Goal: Transaction & Acquisition: Download file/media

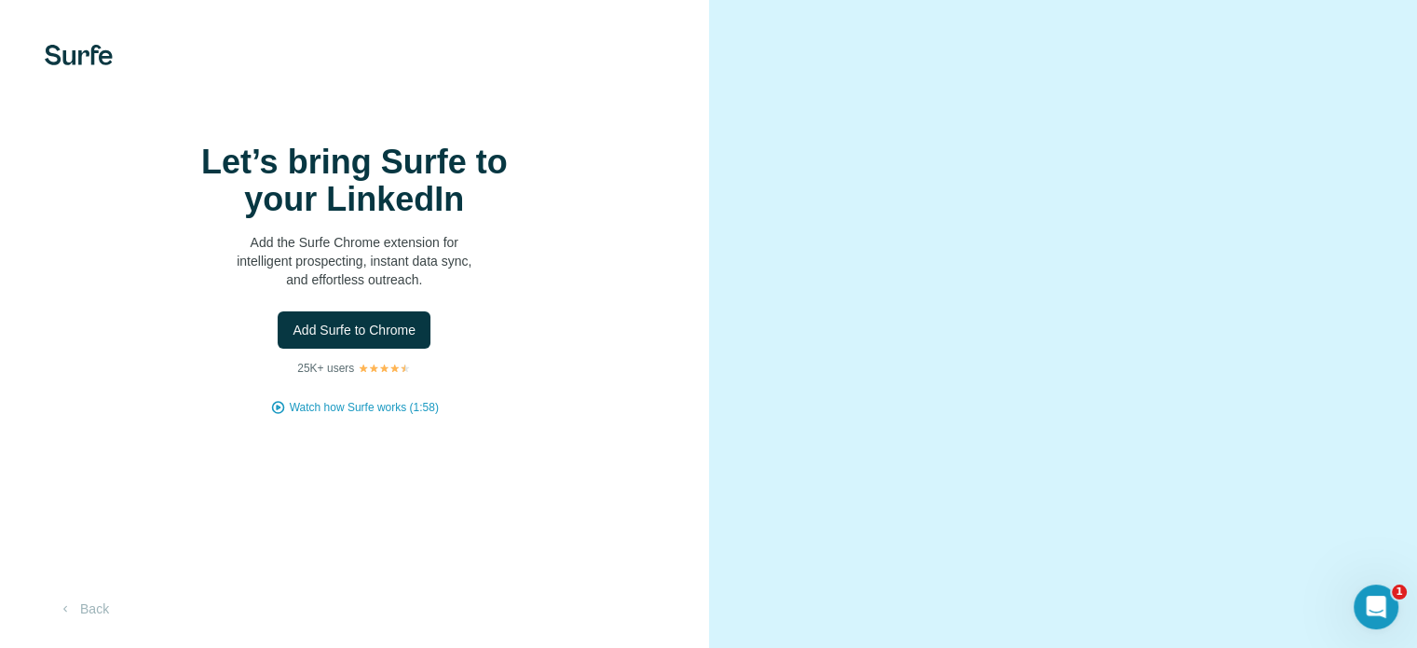
scroll to position [116, 0]
click at [398, 311] on button "Add Surfe to Chrome" at bounding box center [354, 329] width 153 height 37
